Goal: Communication & Community: Answer question/provide support

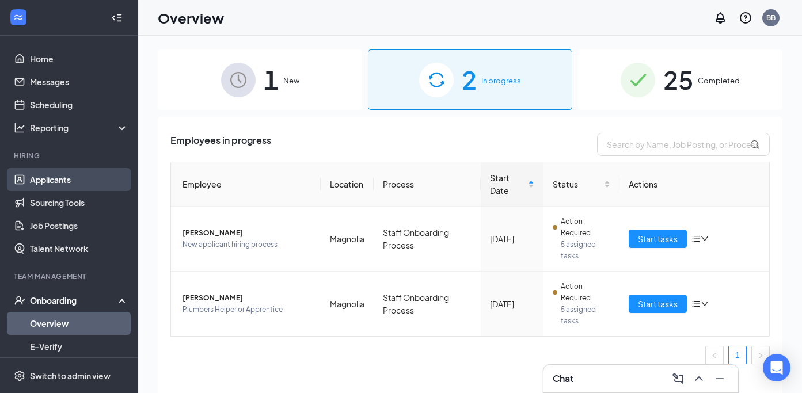
click at [63, 178] on link "Applicants" at bounding box center [79, 179] width 98 height 23
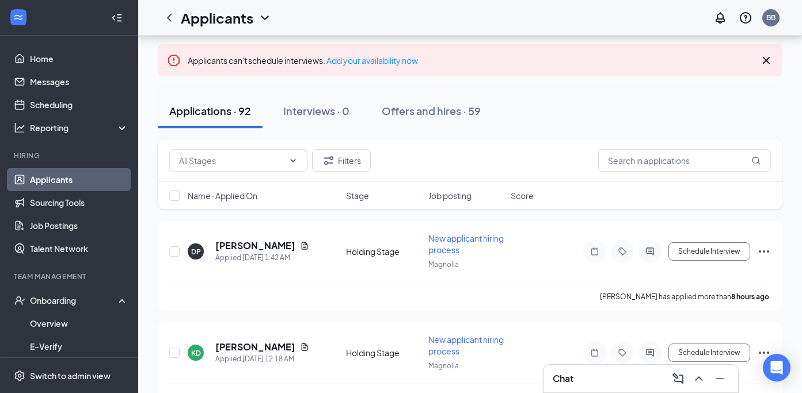
scroll to position [67, 0]
click at [645, 161] on input "text" at bounding box center [684, 162] width 173 height 23
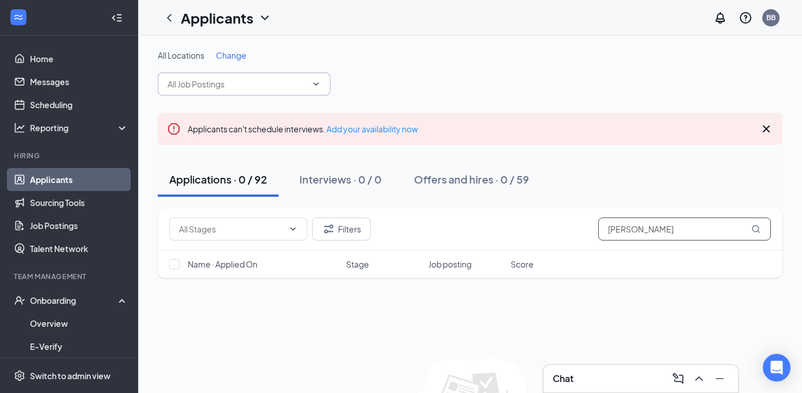
type input "[PERSON_NAME]"
click at [279, 78] on input "text" at bounding box center [236, 84] width 139 height 13
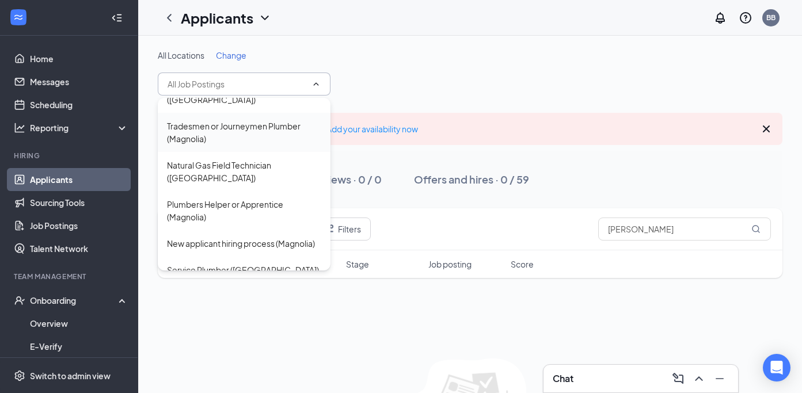
scroll to position [64, 0]
click at [255, 203] on div "Plumbers Helper or Apprentice (Magnolia)" at bounding box center [244, 209] width 154 height 25
type input "Plumbers Helper or Apprentice (Magnolia)"
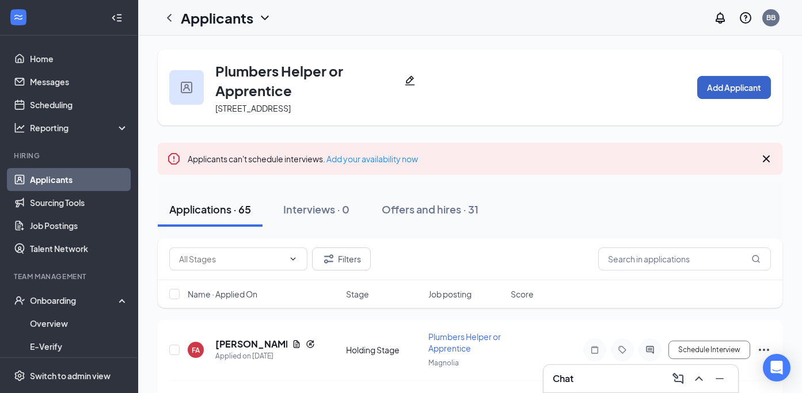
click at [747, 89] on button "Add Applicant" at bounding box center [734, 87] width 74 height 23
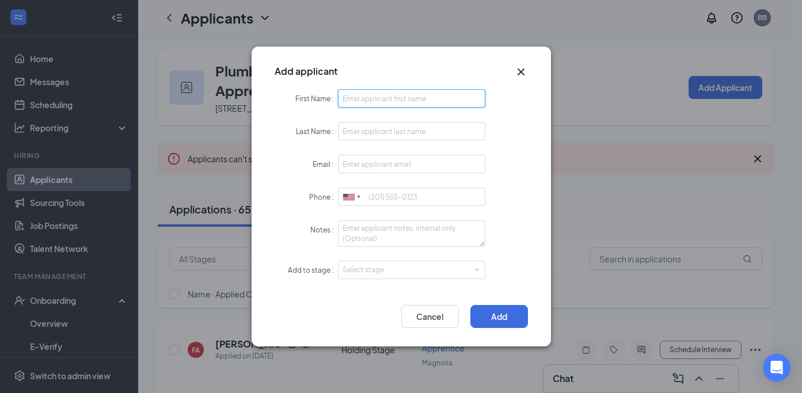
click at [402, 96] on input "First Name" at bounding box center [412, 98] width 148 height 18
type input "[GEOGRAPHIC_DATA]"
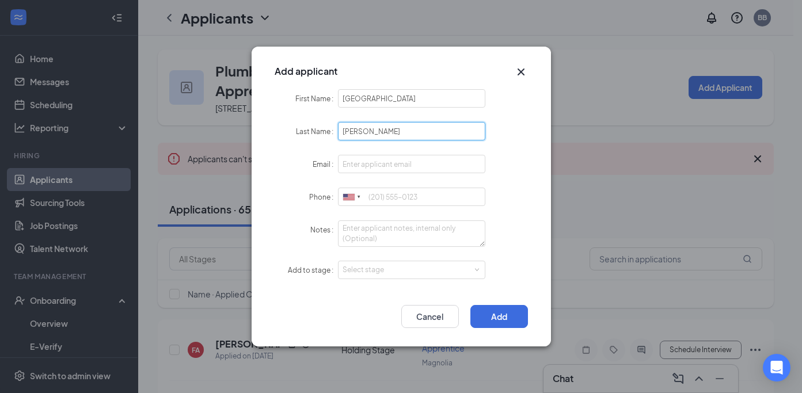
type input "[PERSON_NAME]"
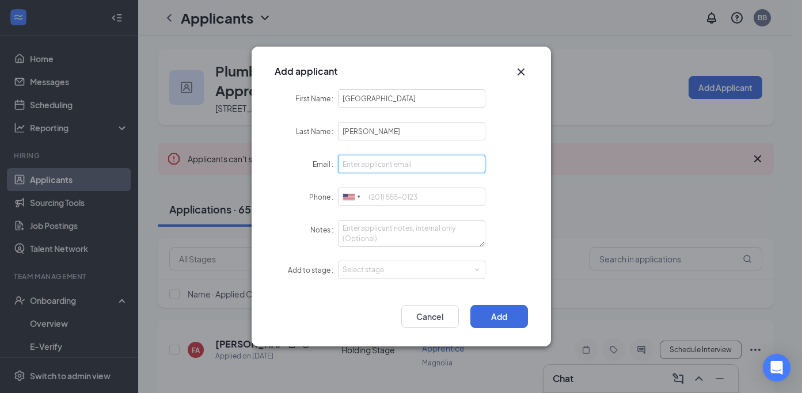
click at [363, 162] on input "Email" at bounding box center [412, 164] width 148 height 18
type input "[EMAIL_ADDRESS][DOMAIN_NAME]"
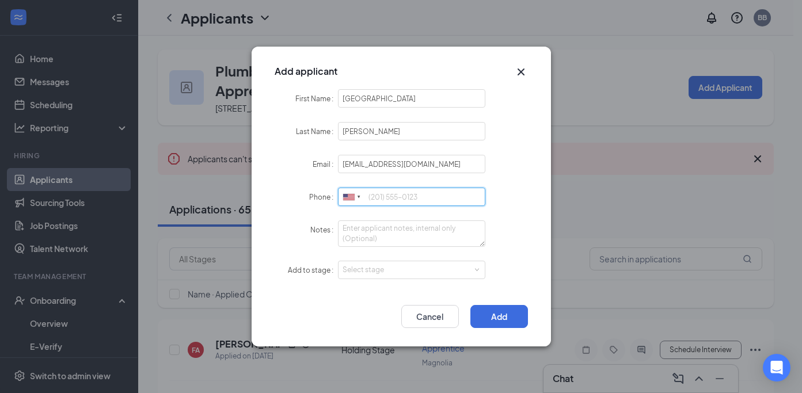
click at [384, 194] on input "Phone" at bounding box center [412, 197] width 148 height 18
type input "3214747618"
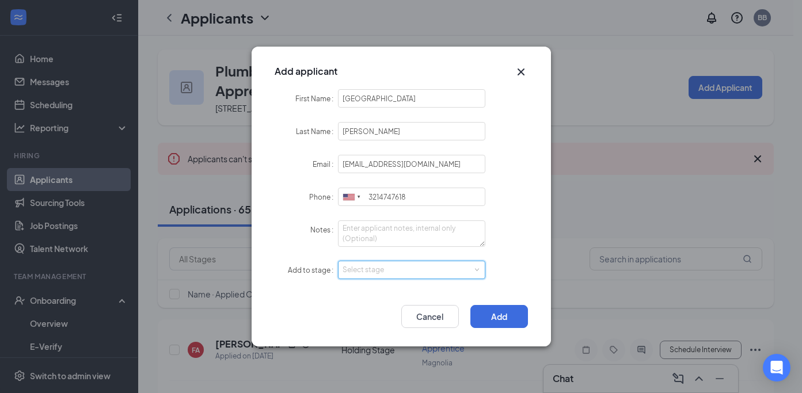
click at [474, 268] on span at bounding box center [476, 270] width 5 height 5
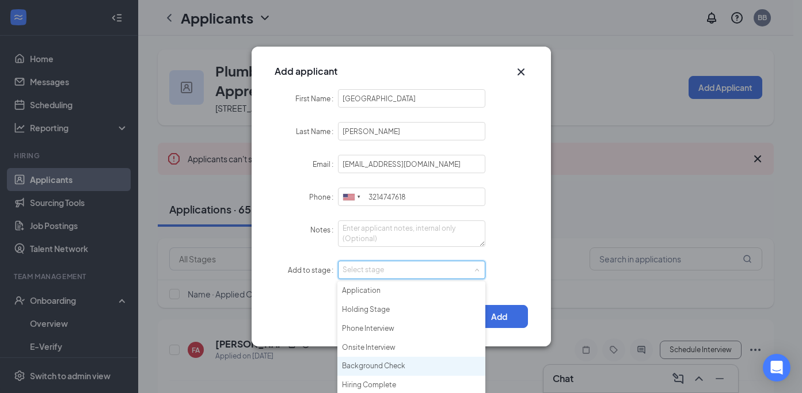
click at [377, 365] on li "Background Check" at bounding box center [411, 366] width 148 height 19
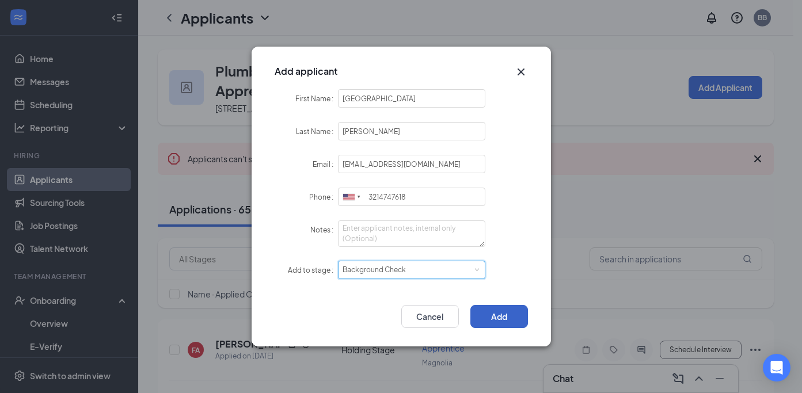
click at [476, 315] on button "Add" at bounding box center [499, 316] width 58 height 23
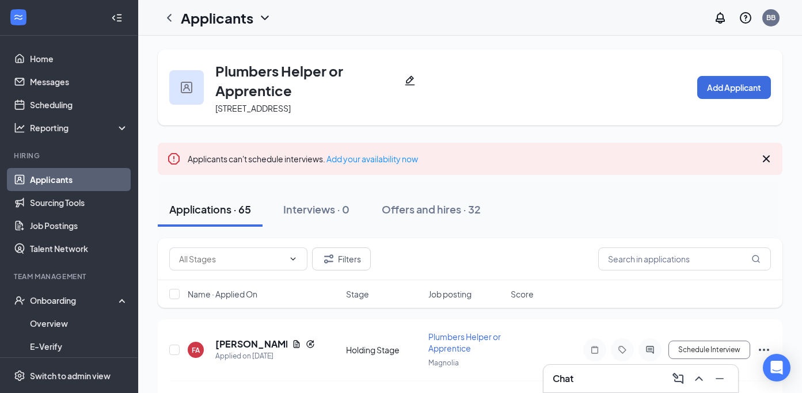
click at [552, 377] on h3 "Chat" at bounding box center [562, 378] width 21 height 13
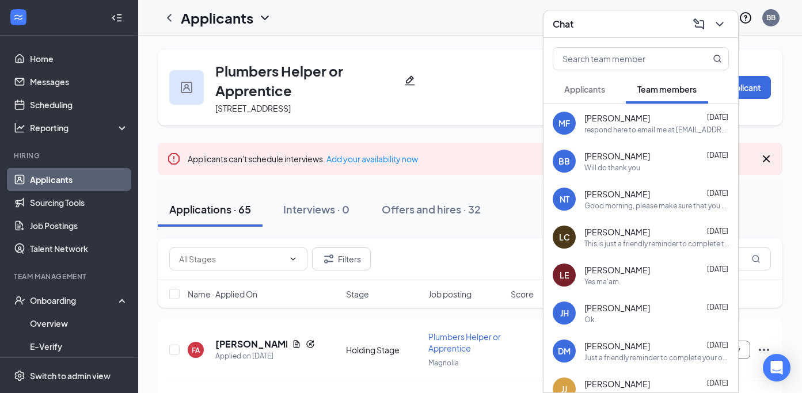
click at [582, 86] on span "Applicants" at bounding box center [584, 89] width 41 height 10
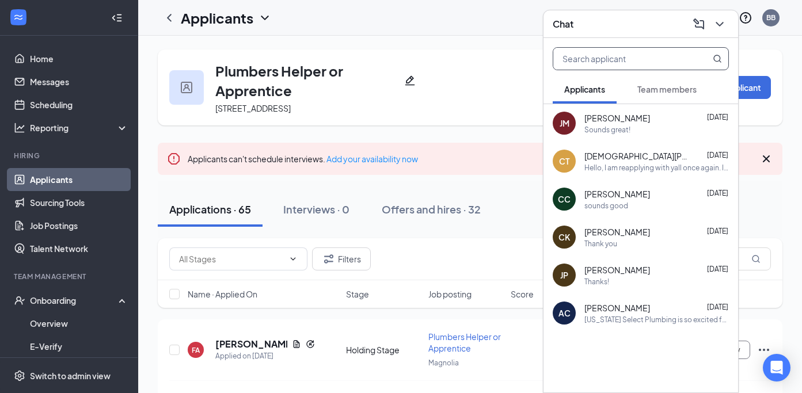
click at [584, 59] on input "text" at bounding box center [621, 59] width 136 height 22
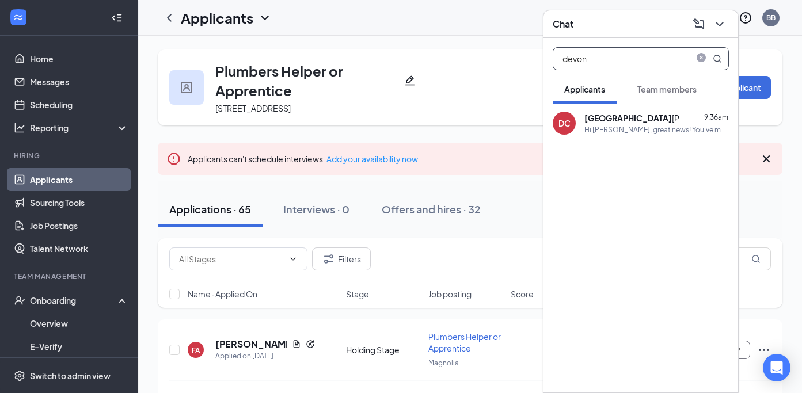
type input "devon"
click at [622, 121] on div "[PERSON_NAME]" at bounding box center [636, 118] width 104 height 12
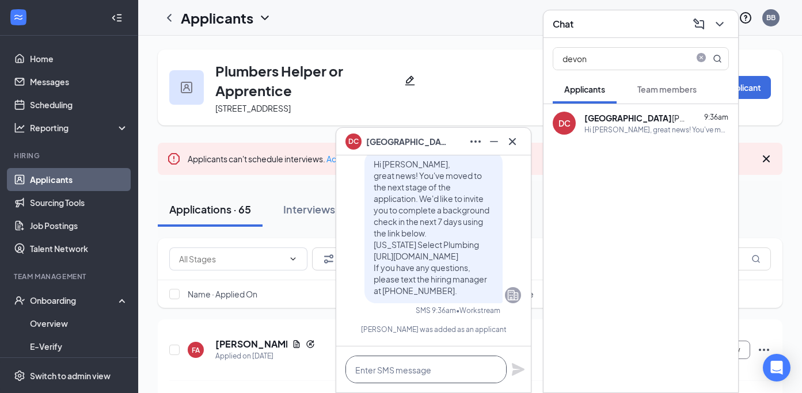
click at [373, 374] on textarea at bounding box center [425, 370] width 161 height 28
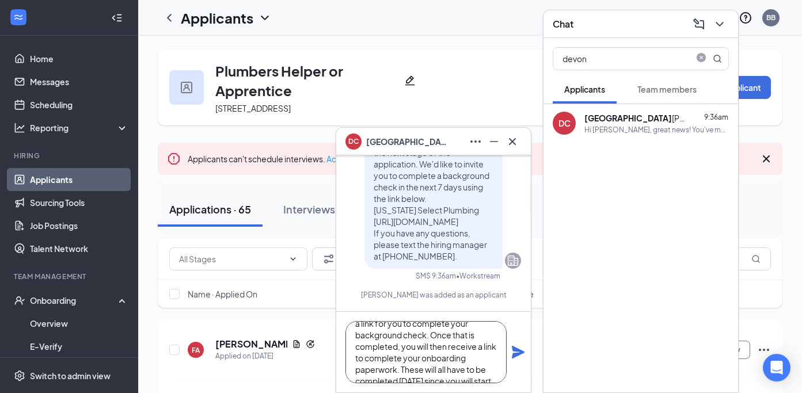
scroll to position [58, 0]
type textarea "Good morning, this is [PERSON_NAME] with [US_STATE] Select Plumbing. I have jus…"
click at [515, 354] on icon "Plane" at bounding box center [518, 352] width 13 height 13
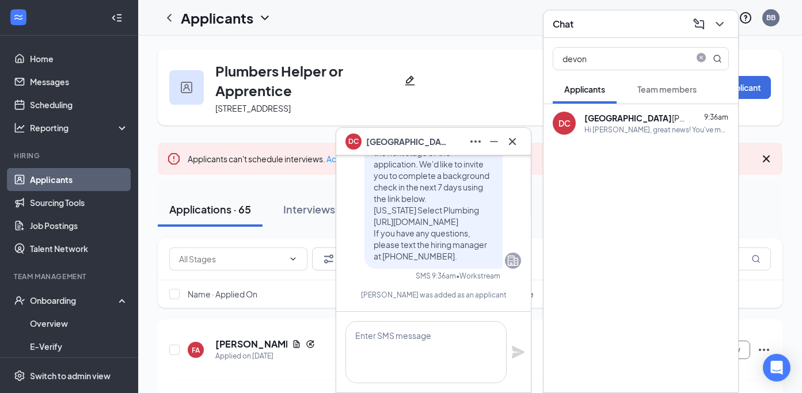
scroll to position [0, 0]
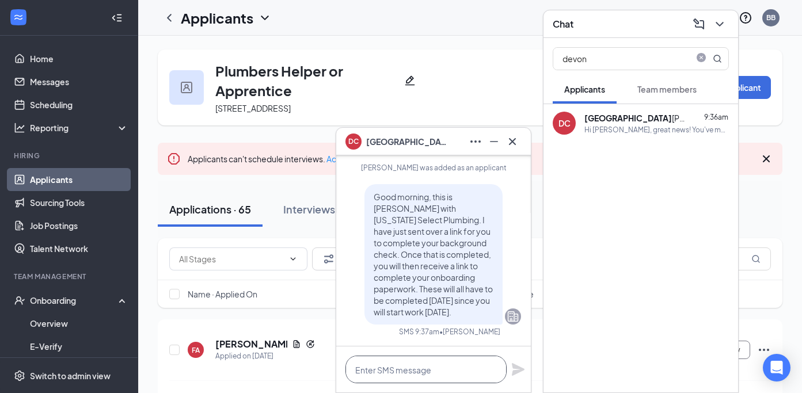
click at [460, 373] on textarea at bounding box center [425, 370] width 161 height 28
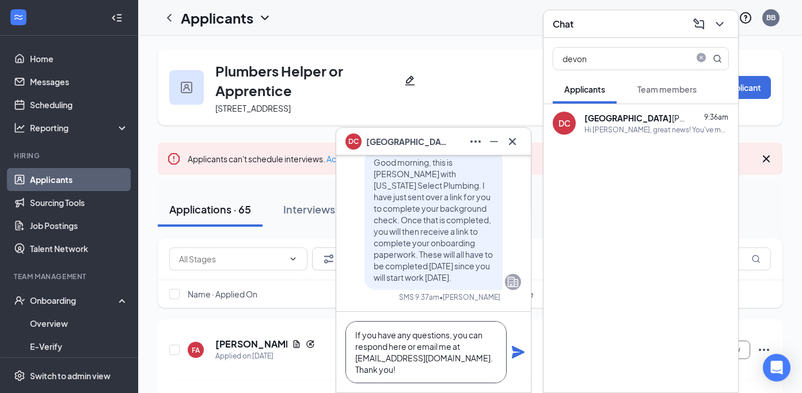
type textarea "If you have any questions, you can respond here or email me at [EMAIL_ADDRESS][…"
click at [518, 352] on icon "Plane" at bounding box center [518, 352] width 13 height 13
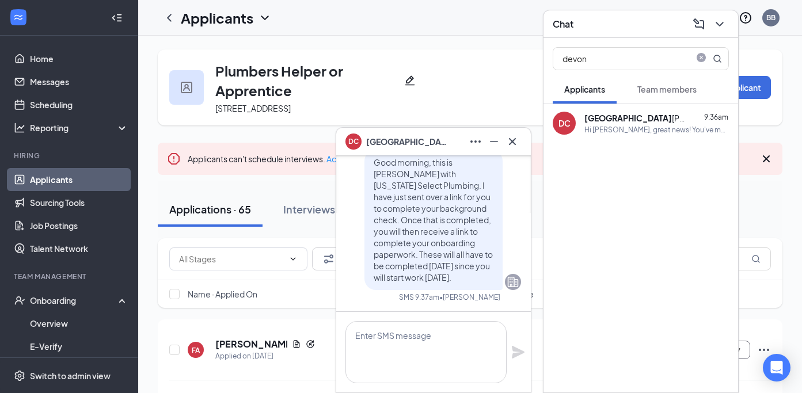
scroll to position [0, 0]
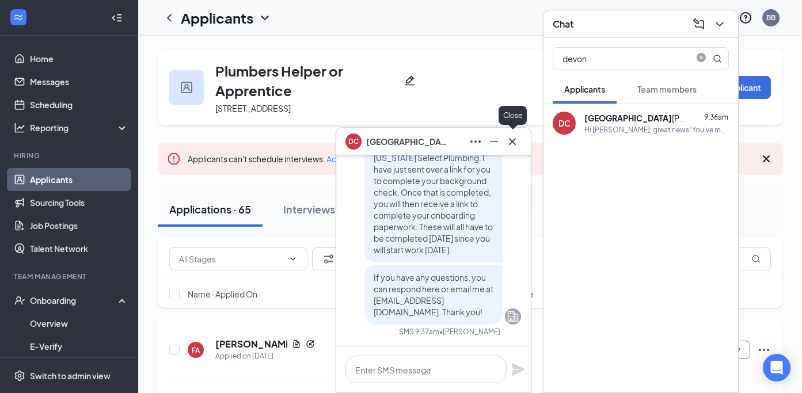
click at [514, 143] on icon "Cross" at bounding box center [512, 141] width 7 height 7
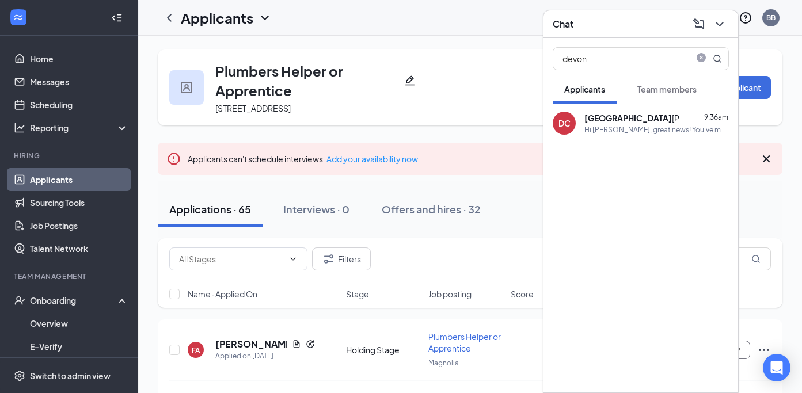
click at [728, 22] on div "Chat" at bounding box center [640, 24] width 194 height 28
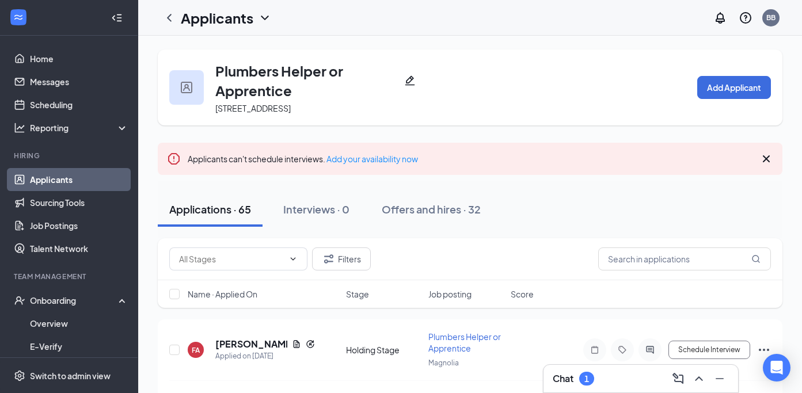
click at [588, 388] on div "Chat 1" at bounding box center [640, 379] width 194 height 28
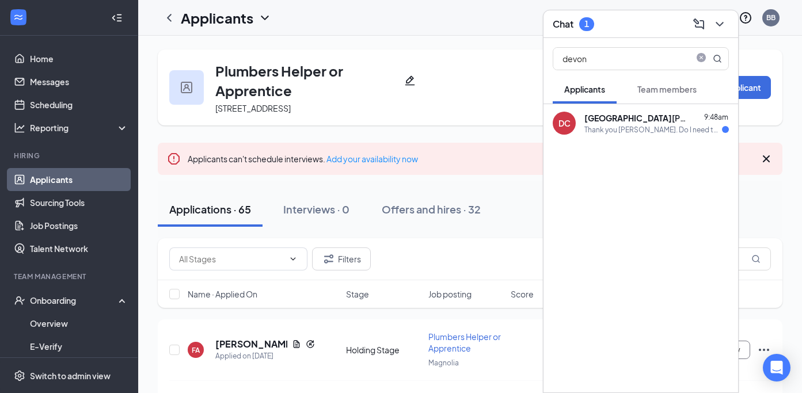
click at [631, 130] on div "Thank you [PERSON_NAME]. Do I need to make the checkR profile?" at bounding box center [653, 130] width 138 height 10
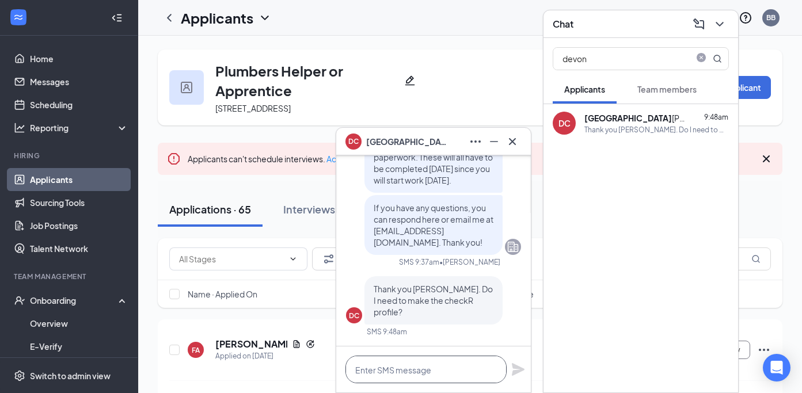
click at [436, 372] on textarea at bounding box center [425, 370] width 161 height 28
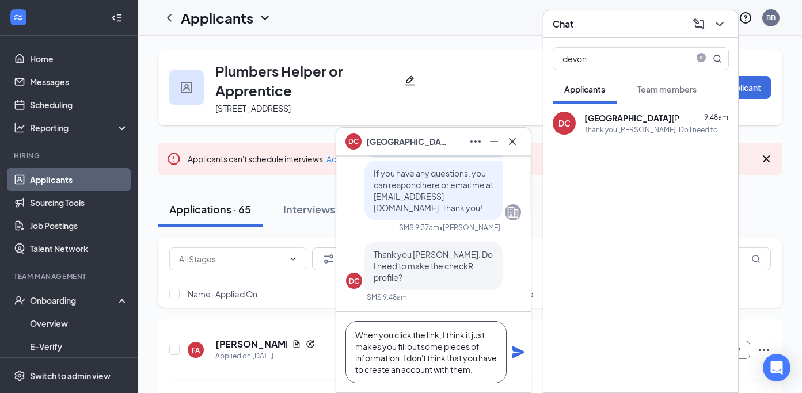
type textarea "When you click the link, I think it just makes you fill out some pieces of info…"
click at [513, 350] on icon "Plane" at bounding box center [518, 352] width 13 height 13
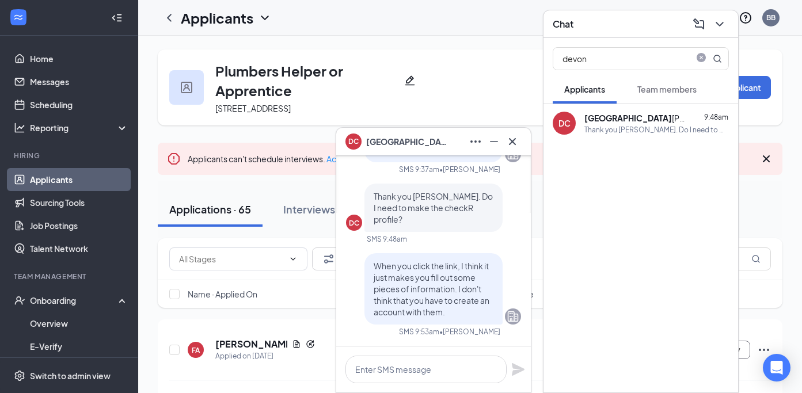
scroll to position [0, 0]
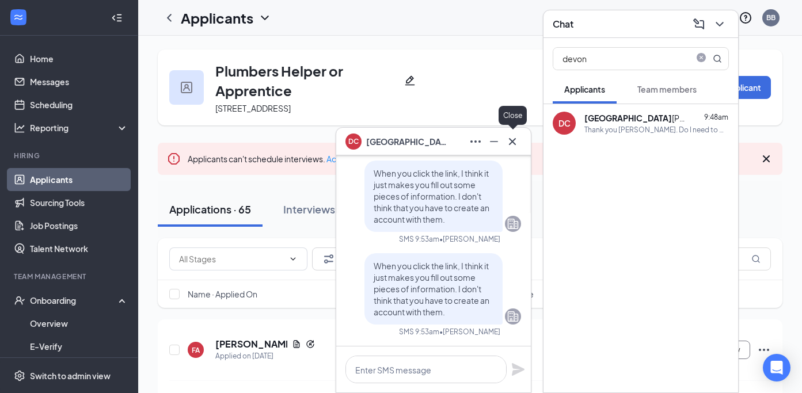
click at [511, 145] on icon "Cross" at bounding box center [512, 142] width 14 height 14
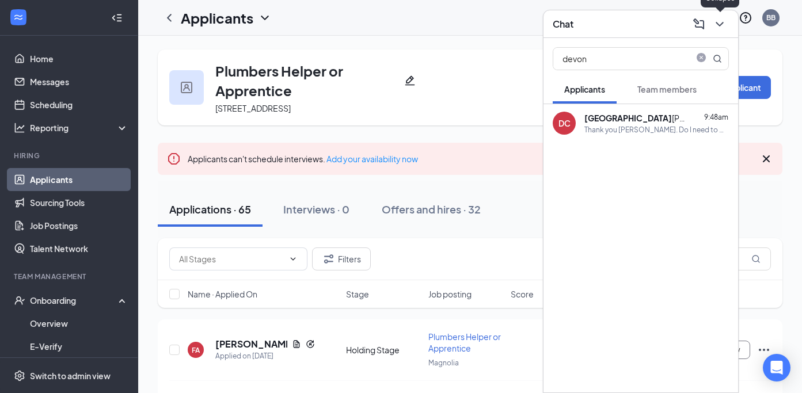
click at [720, 29] on icon "ChevronDown" at bounding box center [719, 24] width 14 height 14
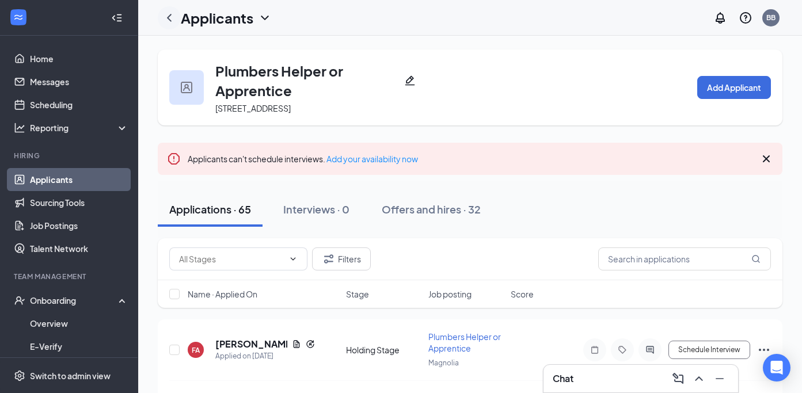
click at [168, 13] on icon "ChevronLeft" at bounding box center [169, 18] width 14 height 14
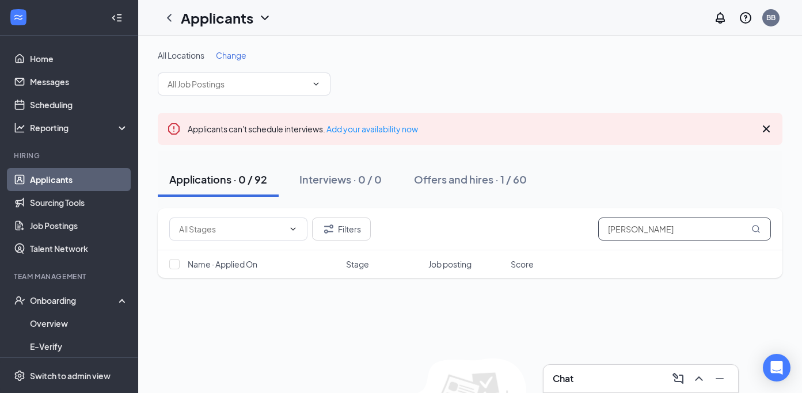
click at [711, 234] on input "[PERSON_NAME]" at bounding box center [684, 229] width 173 height 23
type input "c"
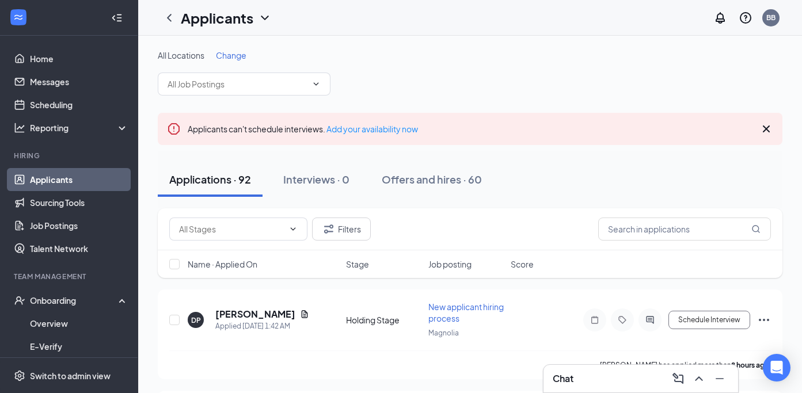
click at [766, 133] on icon "Cross" at bounding box center [766, 129] width 14 height 14
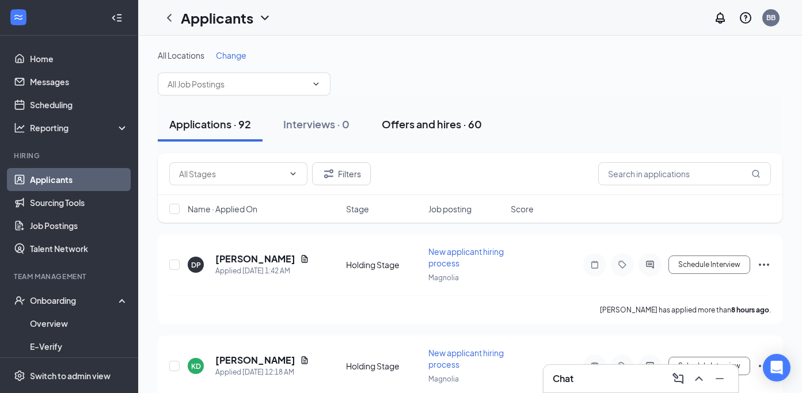
click at [421, 127] on div "Offers and hires · 60" at bounding box center [432, 124] width 100 height 14
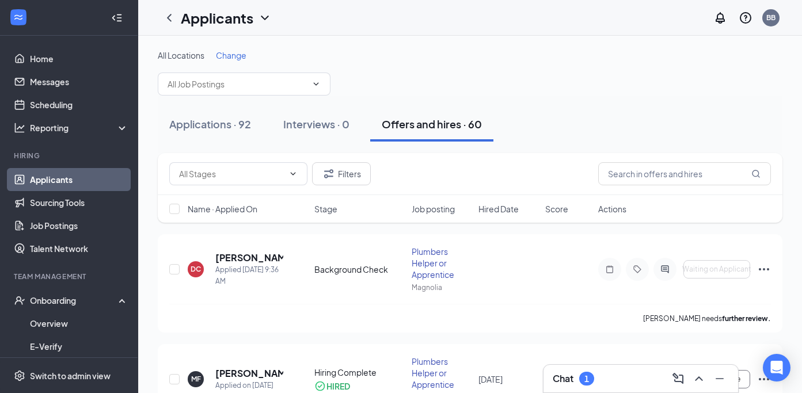
click at [580, 373] on div "Chat 1" at bounding box center [572, 379] width 41 height 14
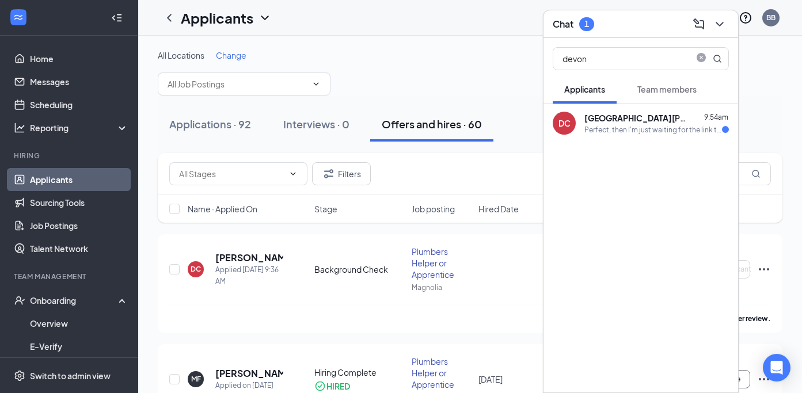
click at [674, 109] on div "DC [PERSON_NAME] 9:54am Perfect, then I'm just waiting for the link to get sent…" at bounding box center [640, 123] width 194 height 38
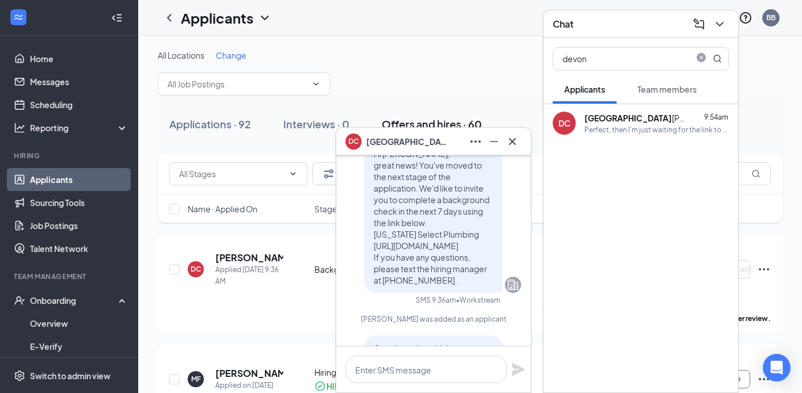
scroll to position [-751, 0]
drag, startPoint x: 364, startPoint y: 257, endPoint x: 487, endPoint y: 262, distance: 123.3
click at [487, 262] on div "Hi [PERSON_NAME], great news! You've moved to the next stage of the application…" at bounding box center [433, 218] width 138 height 152
copy span "[URL][DOMAIN_NAME]"
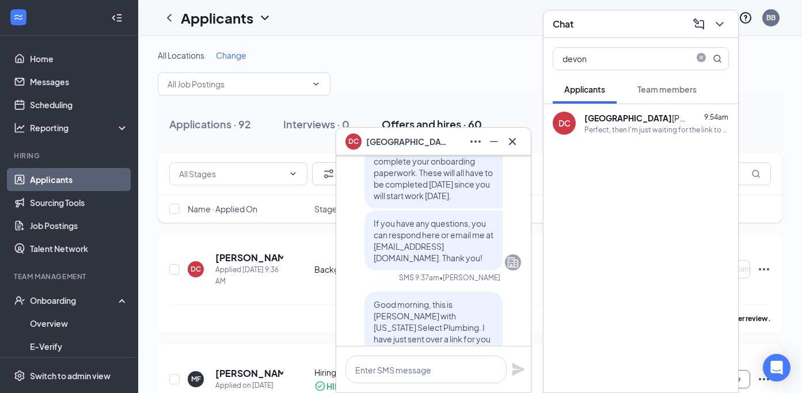
scroll to position [0, 0]
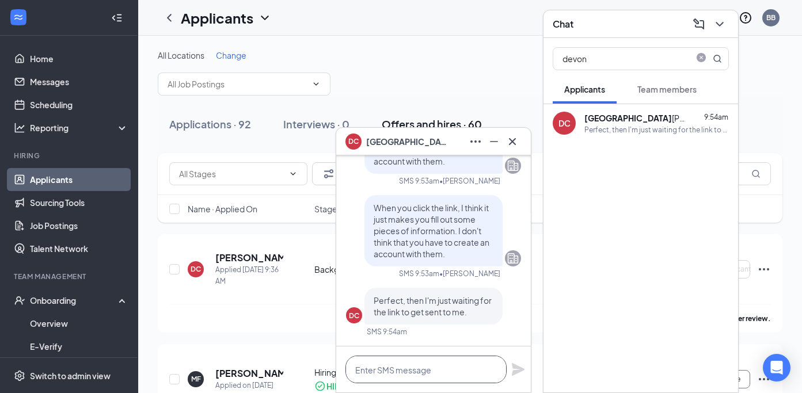
click at [397, 365] on textarea at bounding box center [425, 370] width 161 height 28
paste textarea "[URL][DOMAIN_NAME]"
click at [354, 367] on textarea "[URL][DOMAIN_NAME]" at bounding box center [425, 370] width 161 height 28
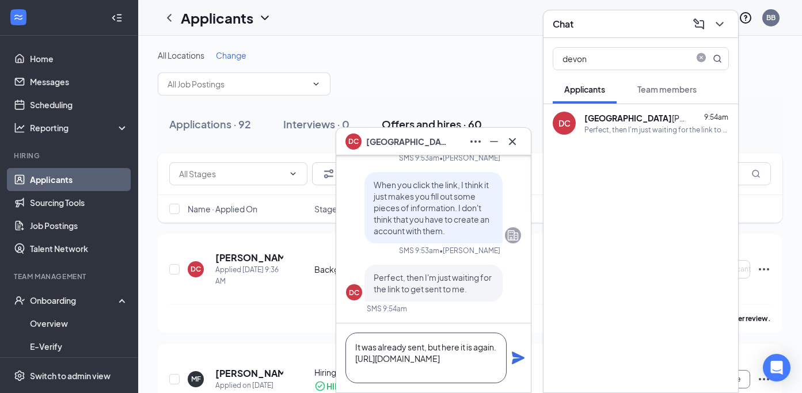
type textarea "It was already sent, but here it is again. [URL][DOMAIN_NAME]"
click at [521, 360] on icon "Plane" at bounding box center [518, 358] width 13 height 13
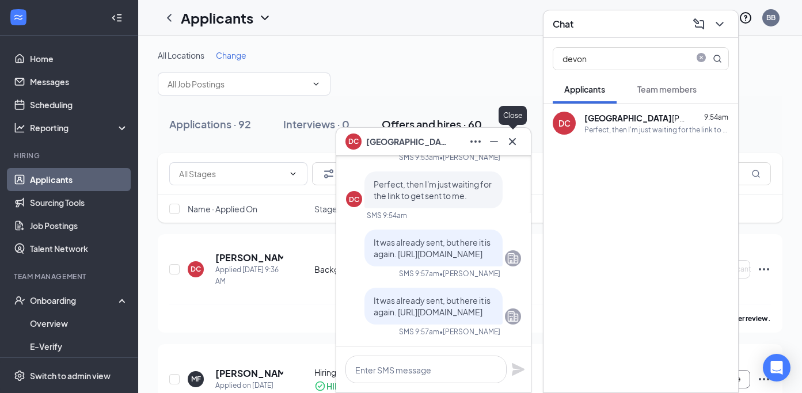
click at [515, 145] on icon "Cross" at bounding box center [512, 142] width 14 height 14
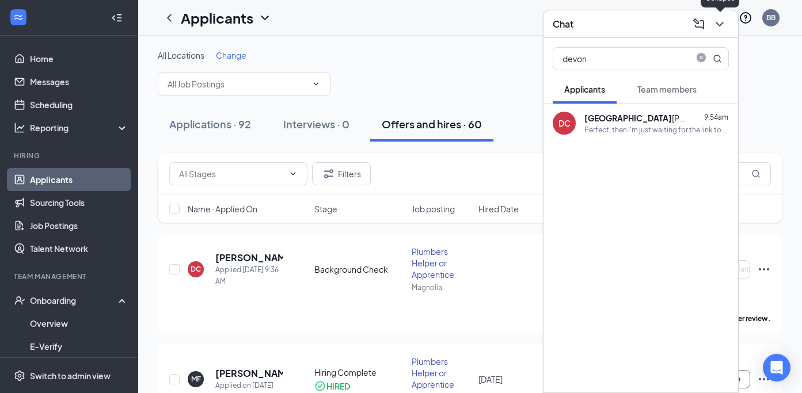
click at [723, 24] on icon "ChevronDown" at bounding box center [719, 24] width 14 height 14
